Goal: Information Seeking & Learning: Compare options

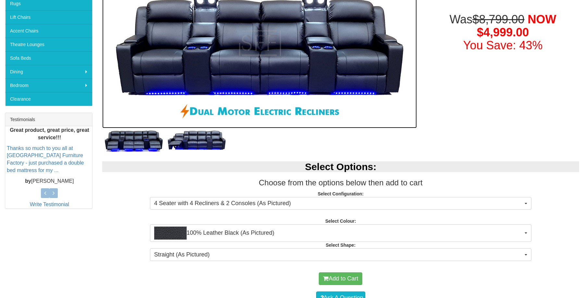
scroll to position [130, 0]
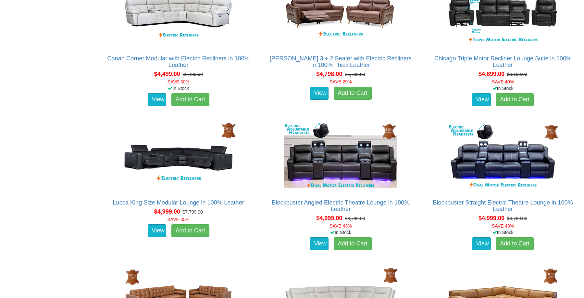
scroll to position [4743, 0]
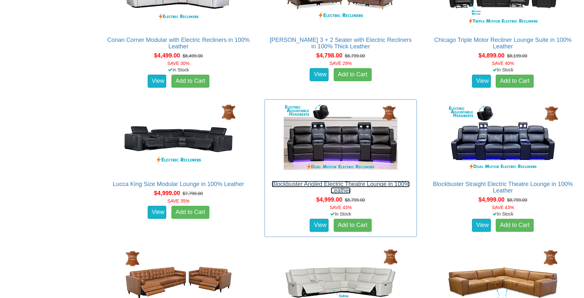
click at [373, 185] on link "Blockbuster Angled Electric Theatre Lounge in 100% Leather" at bounding box center [341, 187] width 138 height 13
